Goal: Transaction & Acquisition: Subscribe to service/newsletter

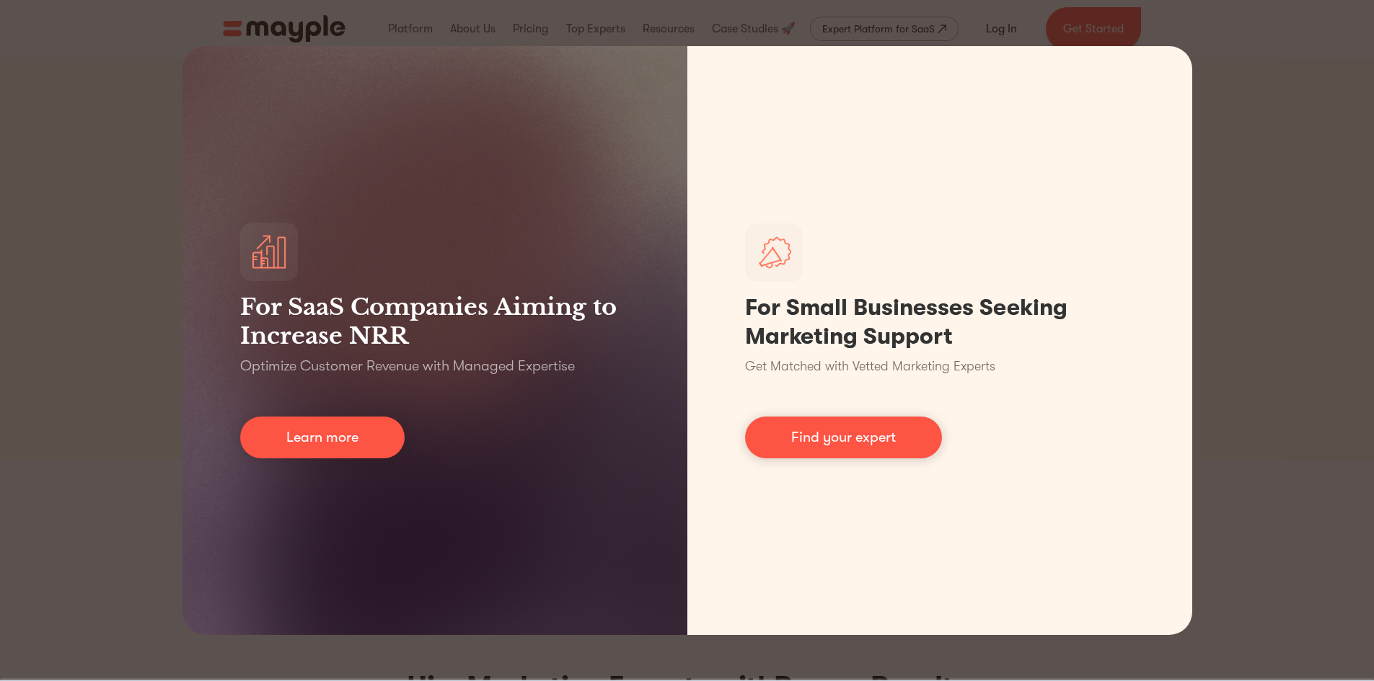
click at [1247, 120] on div "For SaaS Companies Aiming to Increase NRR Optimize Customer Revenue with Manage…" at bounding box center [687, 340] width 1374 height 681
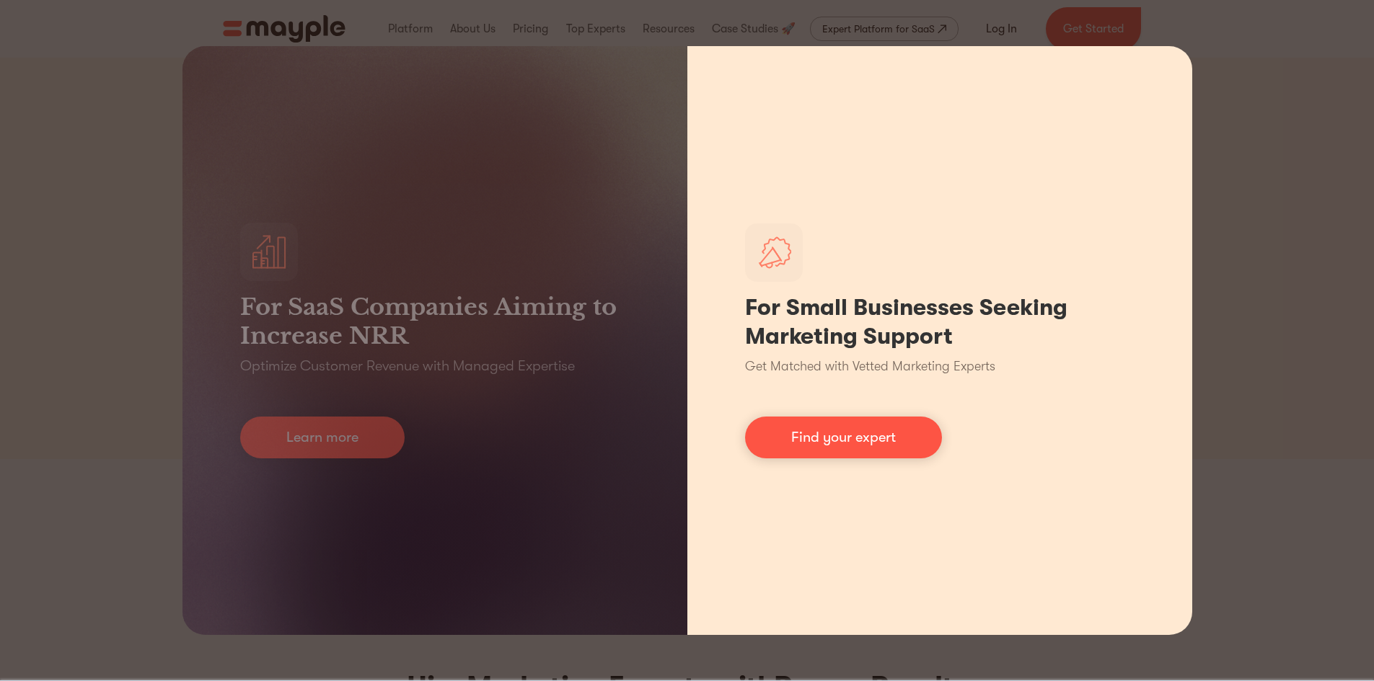
click at [994, 198] on div "For Small Businesses Seeking Marketing Support Get Matched with Vetted Marketin…" at bounding box center [939, 340] width 505 height 589
click at [879, 454] on link "Find your expert" at bounding box center [843, 438] width 197 height 42
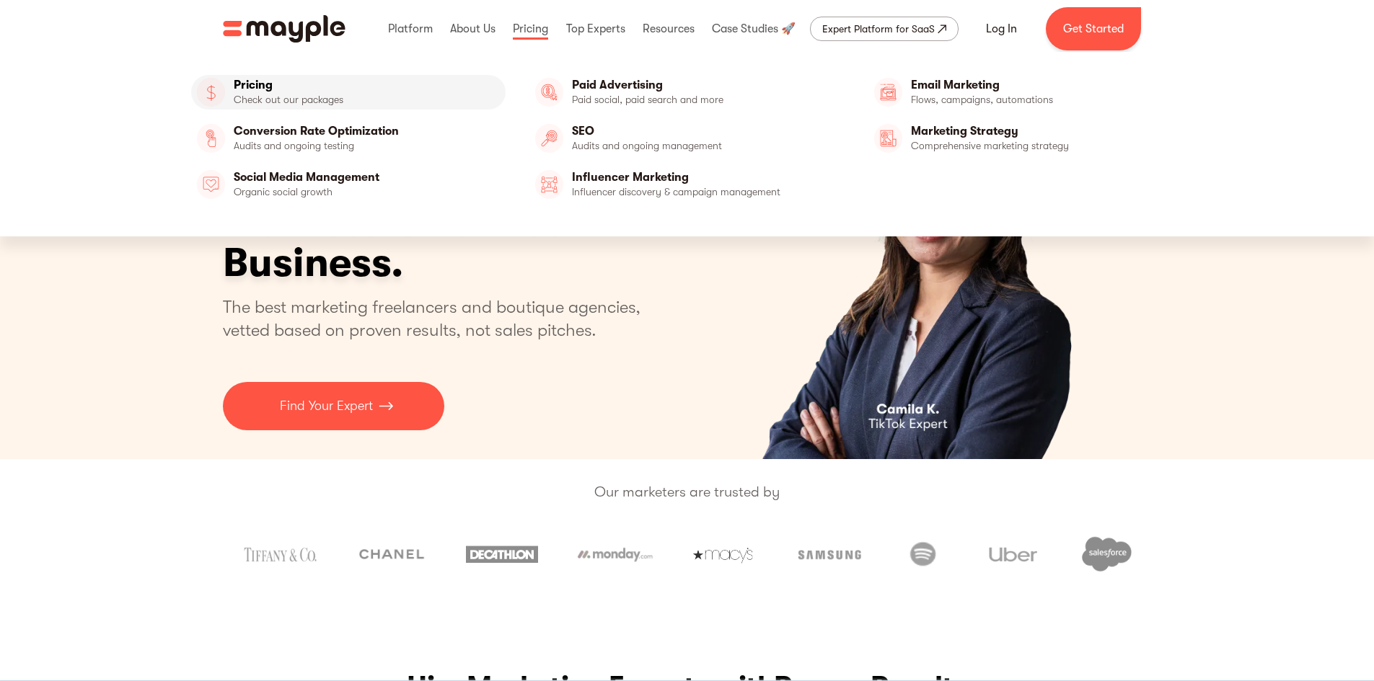
click at [262, 95] on link "Pricing" at bounding box center [348, 92] width 315 height 35
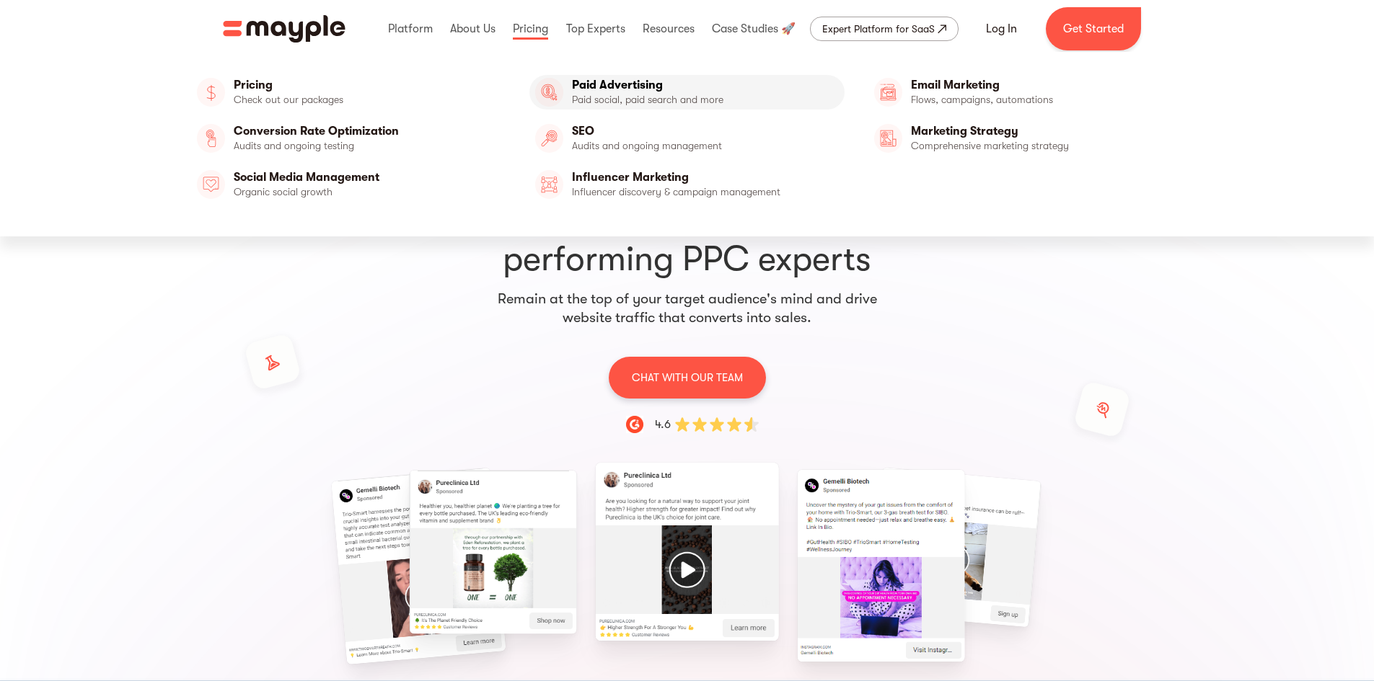
click at [616, 102] on link "Paid Advertising" at bounding box center [686, 92] width 315 height 35
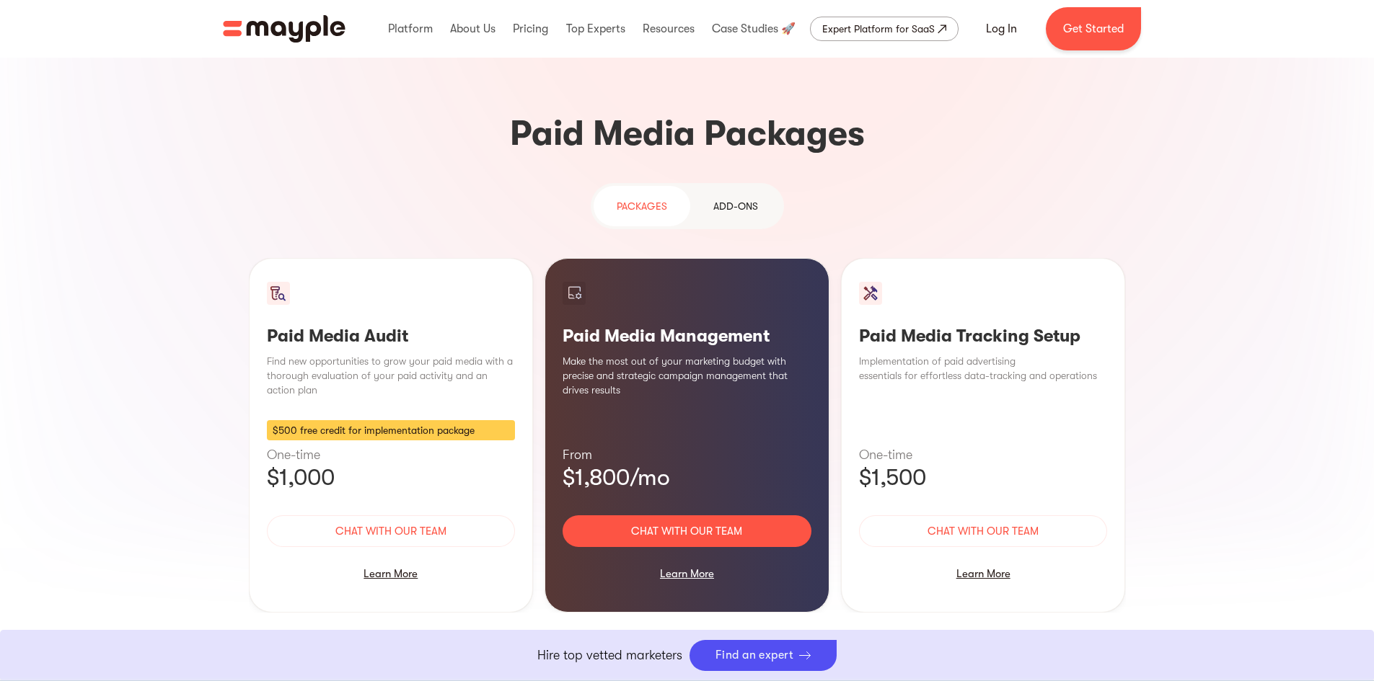
scroll to position [1226, 0]
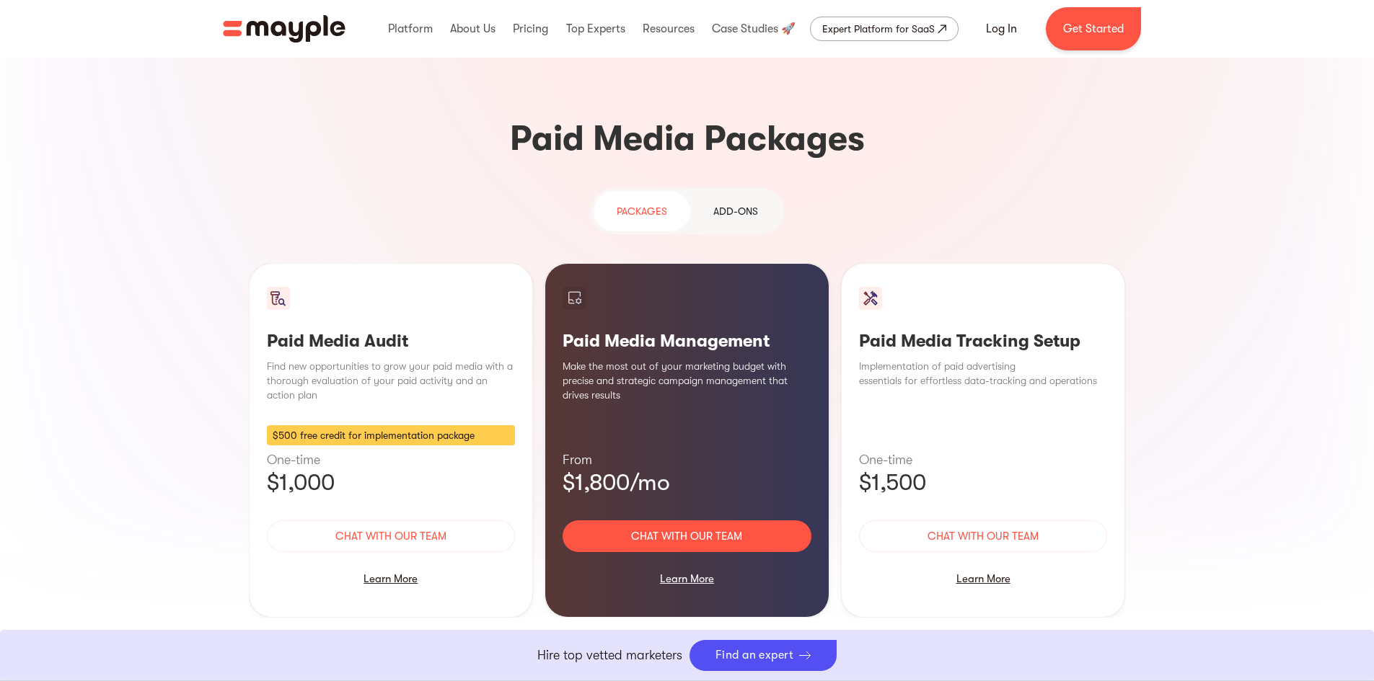
click at [676, 521] on link "Chat with our team" at bounding box center [686, 537] width 249 height 32
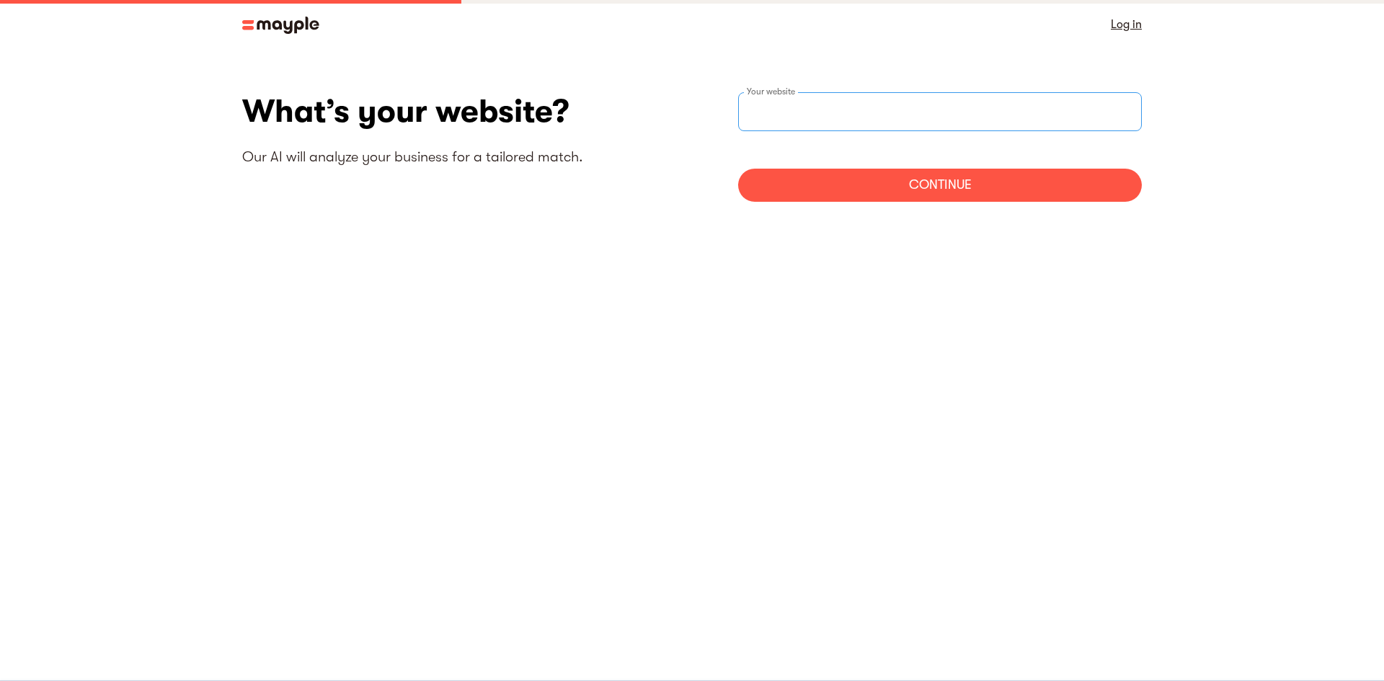
click at [792, 112] on div "Your website" at bounding box center [940, 111] width 404 height 39
click at [759, 102] on div "Your website" at bounding box center [940, 111] width 404 height 39
type input "https://theterrilowe.com"
click at [888, 192] on div "Continue" at bounding box center [940, 185] width 404 height 33
